Goal: Check status

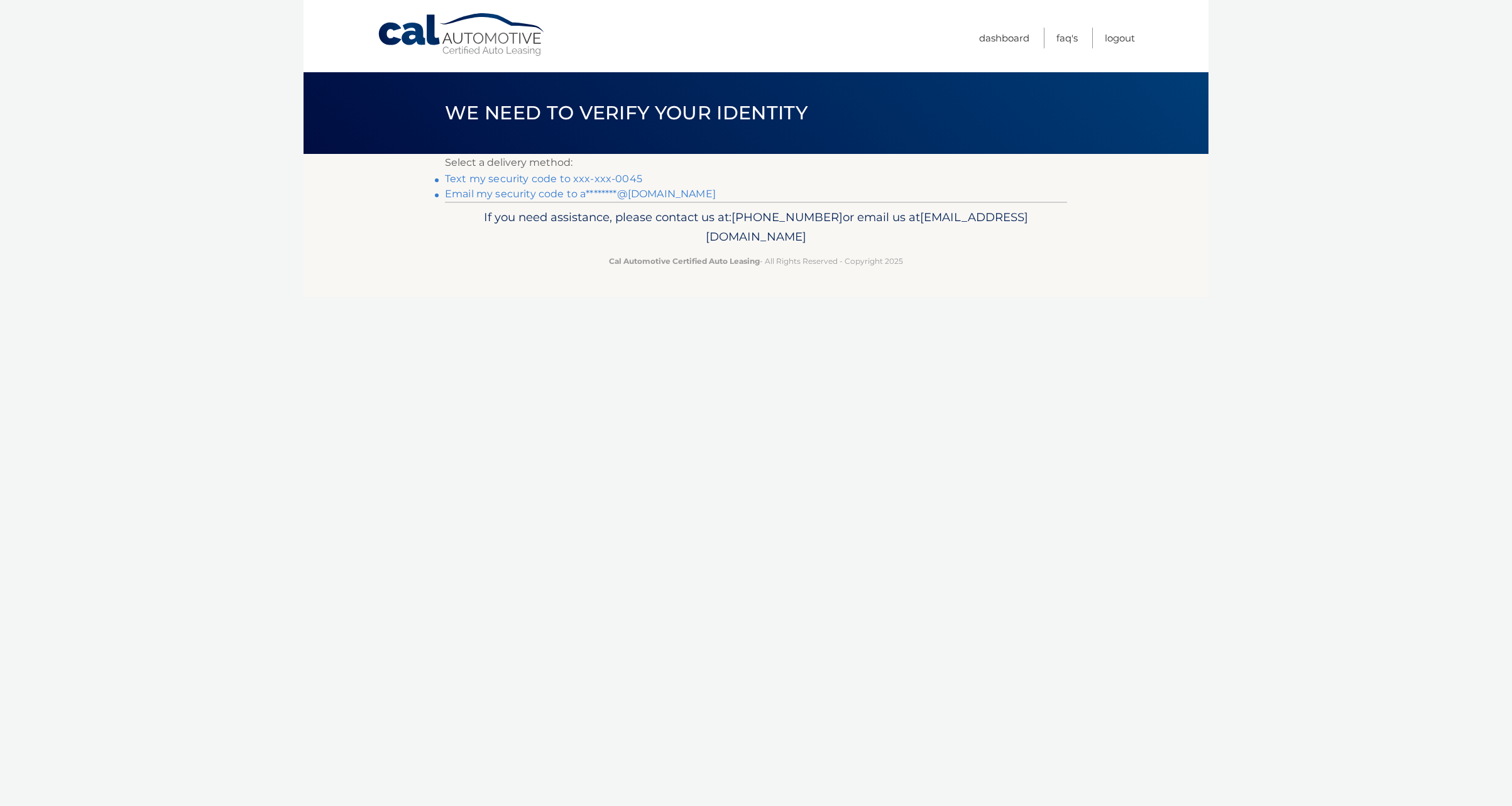
click at [621, 177] on link "Text my security code to xxx-xxx-0045" at bounding box center [543, 179] width 198 height 12
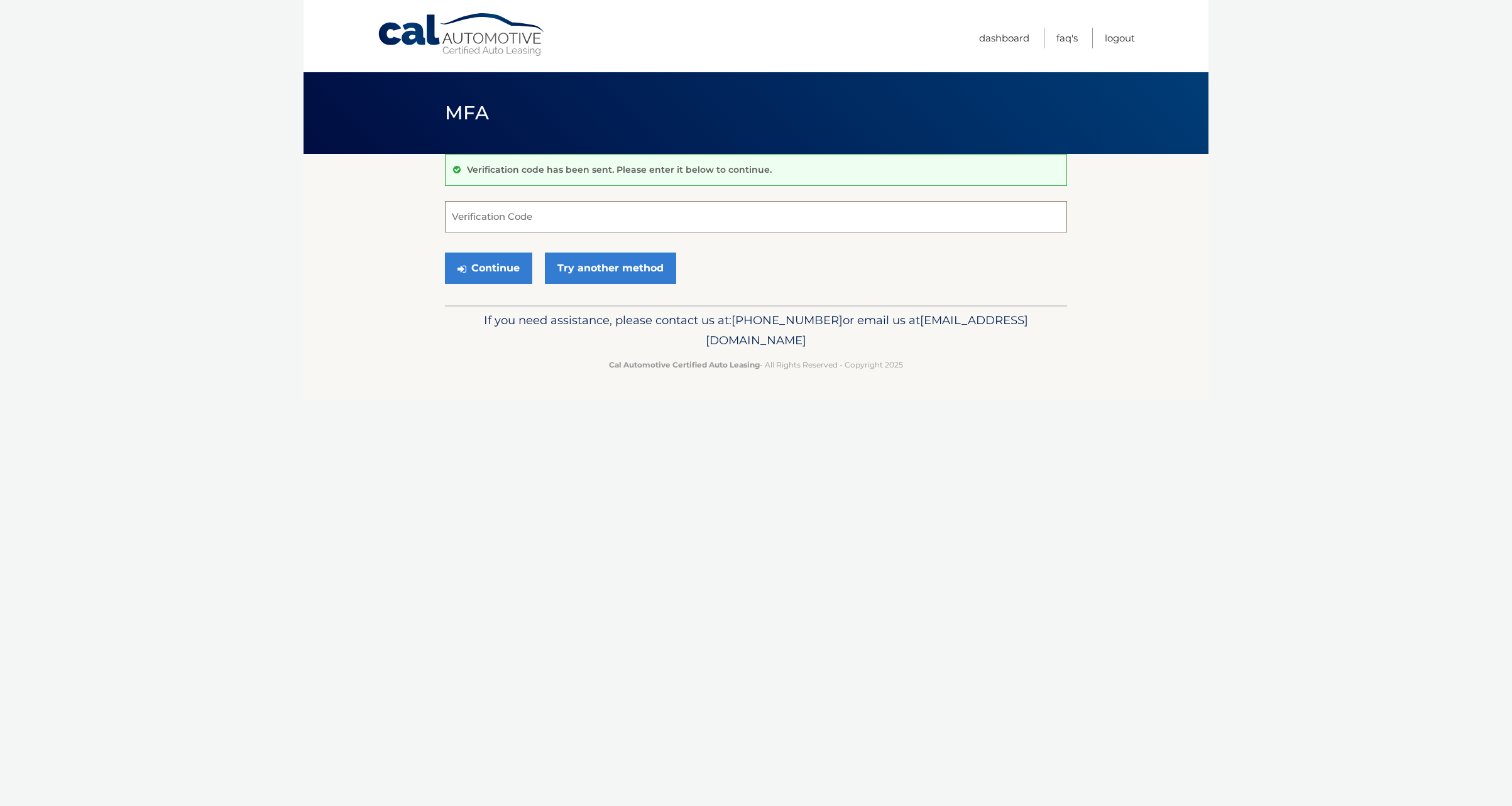
click at [617, 222] on input "Verification Code" at bounding box center [756, 216] width 622 height 31
type input "673211"
click at [445, 253] on button "Continue" at bounding box center [488, 268] width 87 height 31
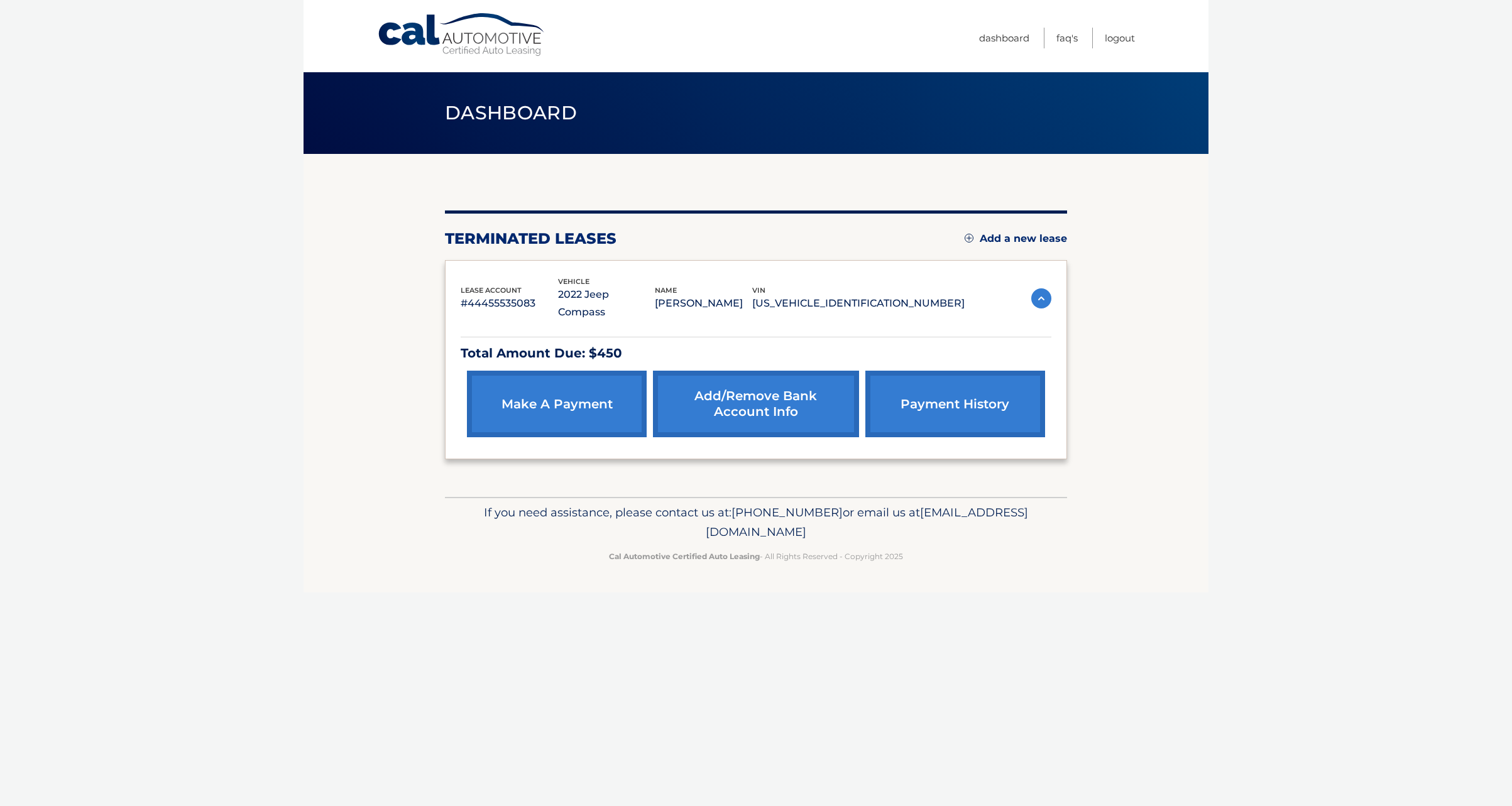
click at [1044, 290] on img at bounding box center [1041, 298] width 20 height 20
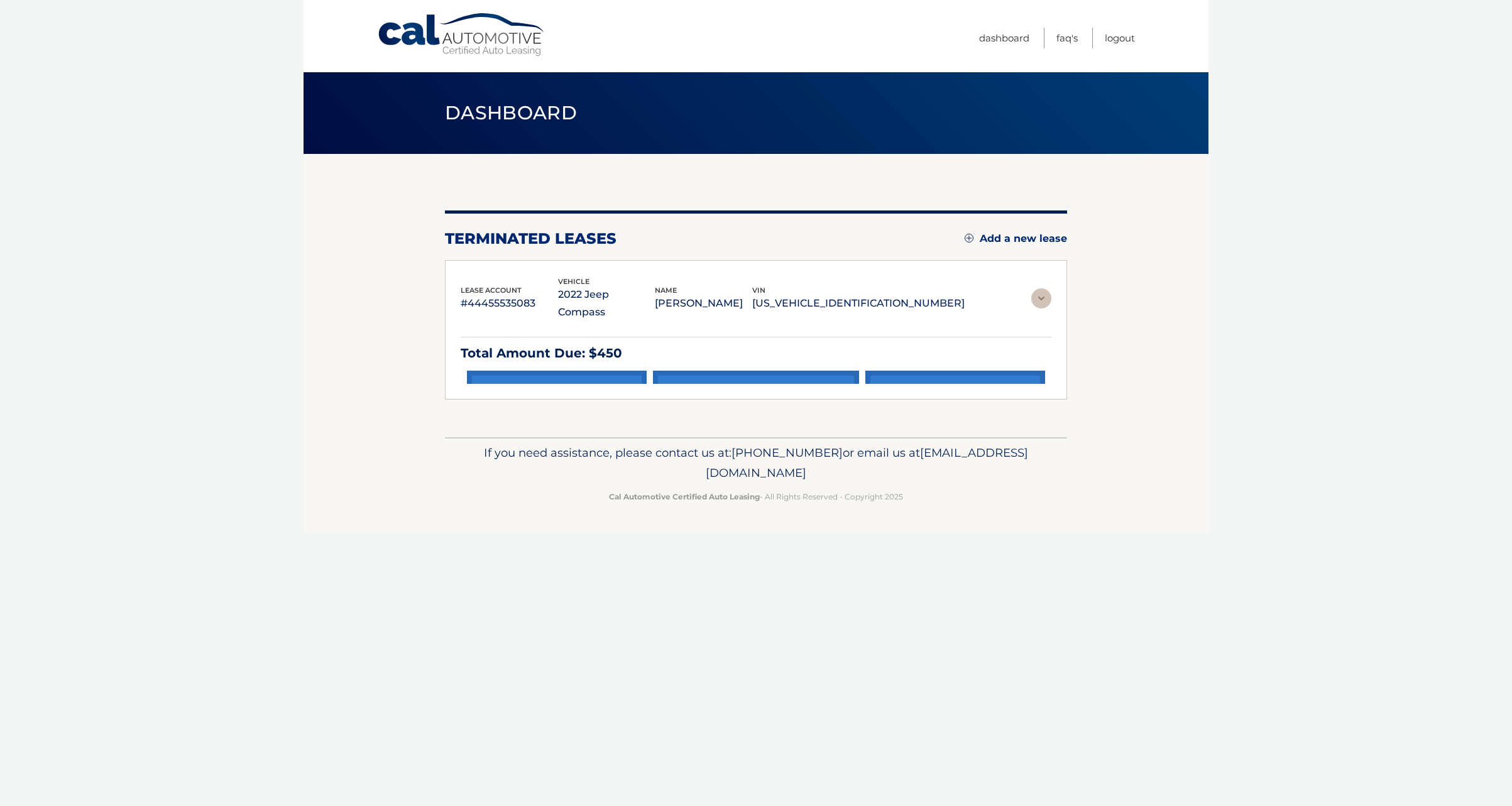
click at [1044, 290] on img at bounding box center [1041, 298] width 20 height 20
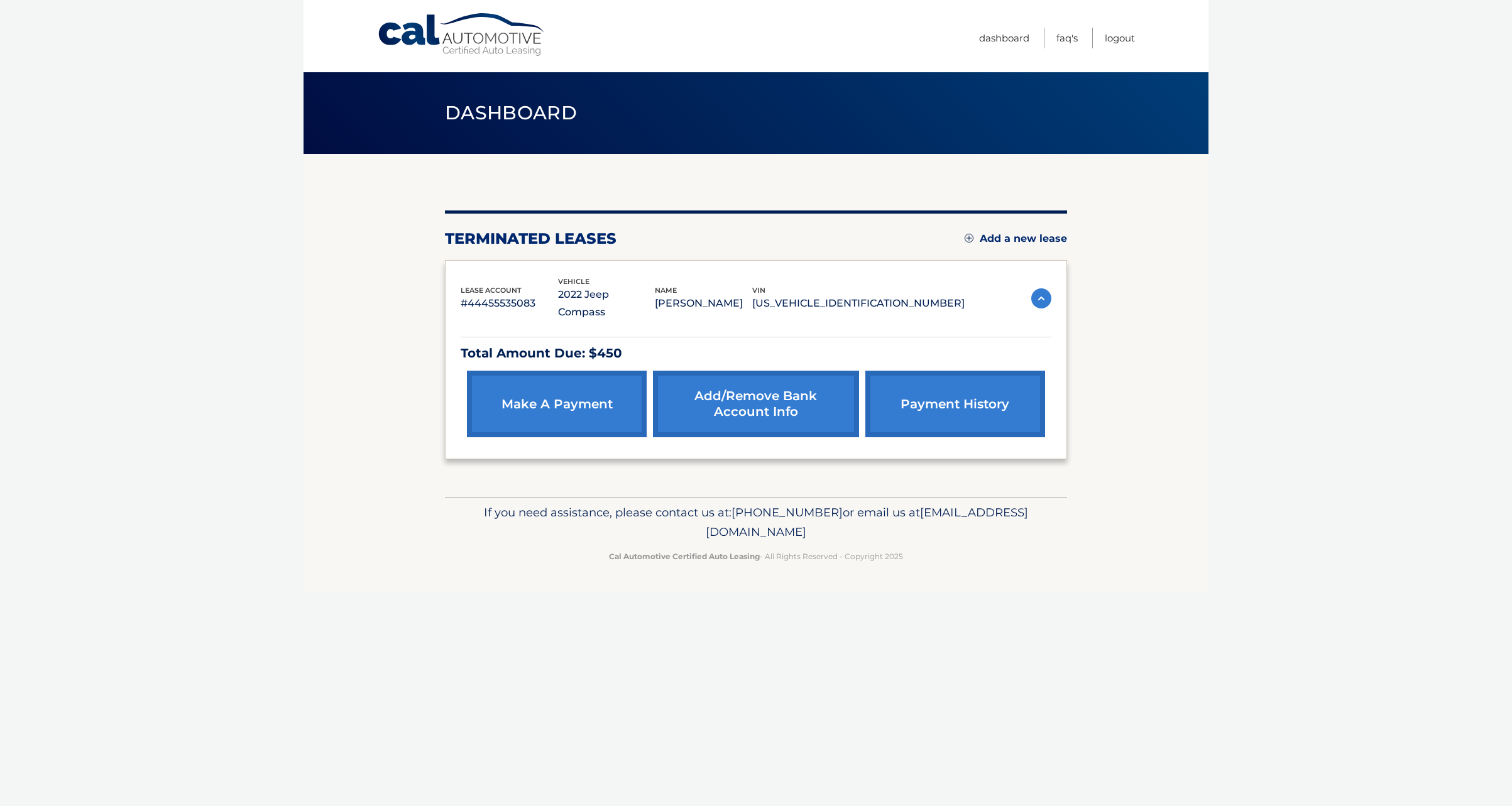
click at [959, 377] on link "payment history" at bounding box center [956, 403] width 180 height 66
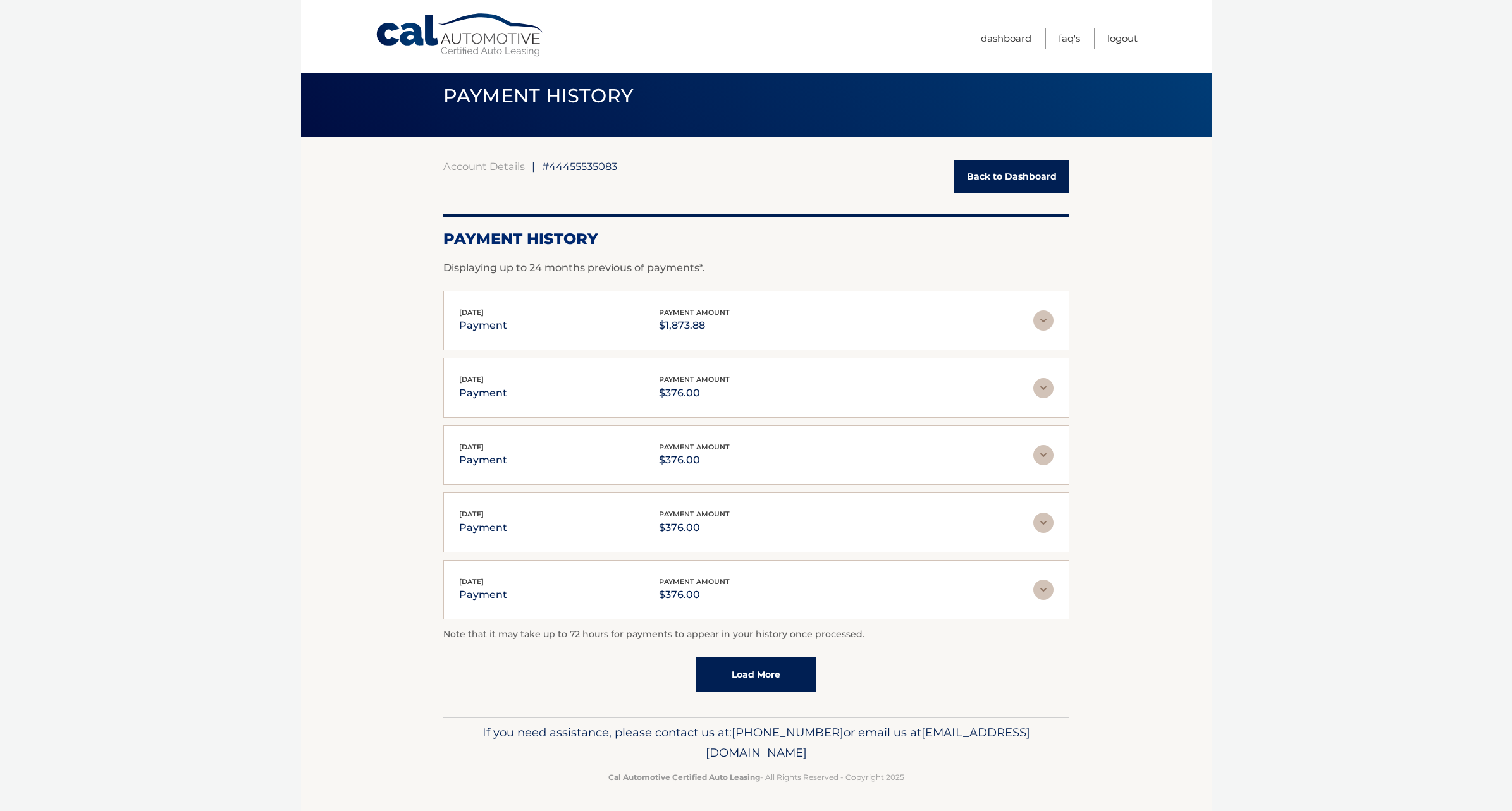
scroll to position [19, 0]
